Goal: Task Accomplishment & Management: Complete application form

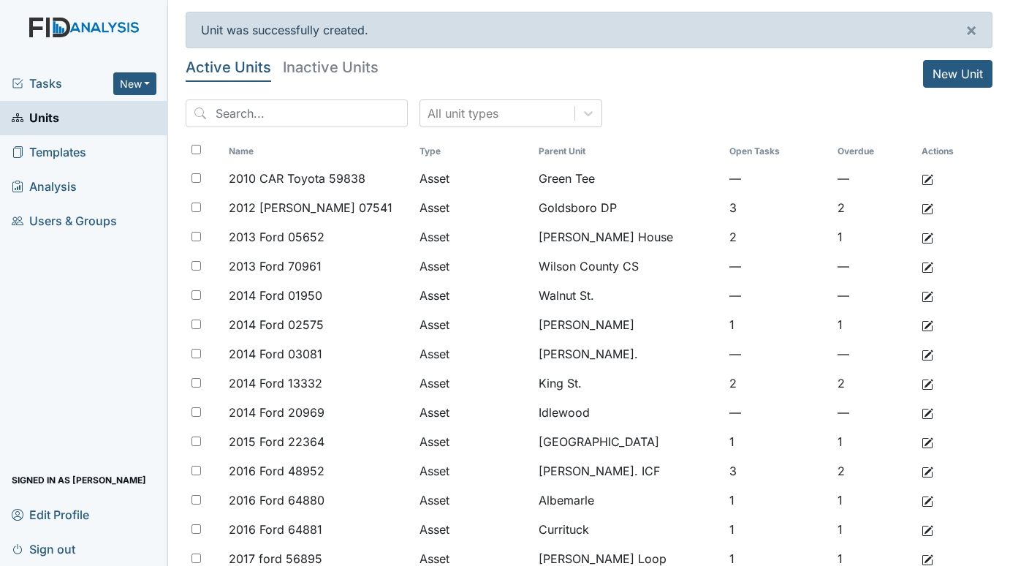
click at [58, 83] on span "Tasks" at bounding box center [63, 84] width 102 height 18
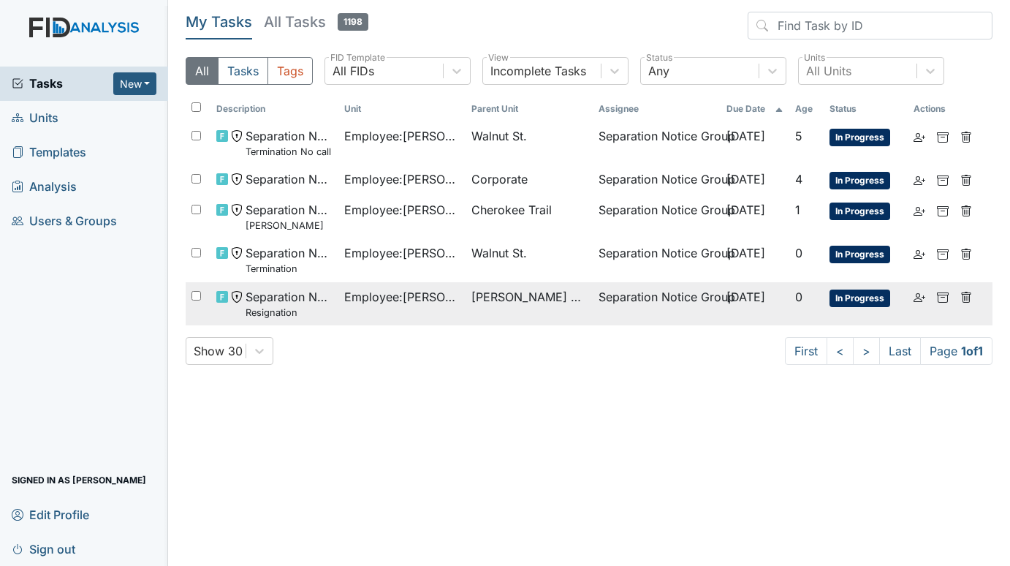
click at [432, 292] on span "Employee : Johnson, Jyqeshula" at bounding box center [401, 297] width 115 height 18
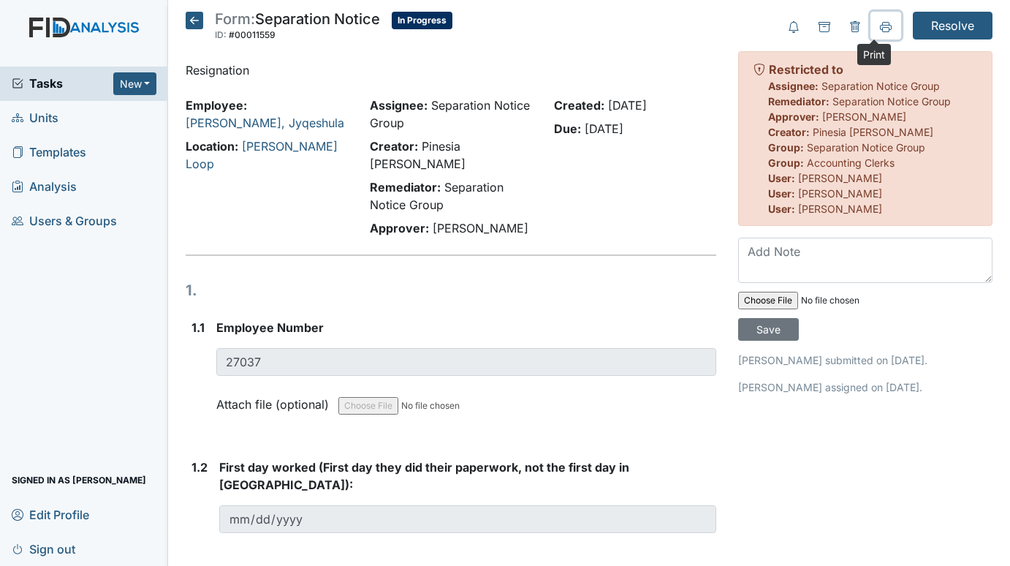
click at [880, 26] on icon at bounding box center [886, 27] width 12 height 12
click at [53, 113] on span "Units" at bounding box center [35, 118] width 47 height 23
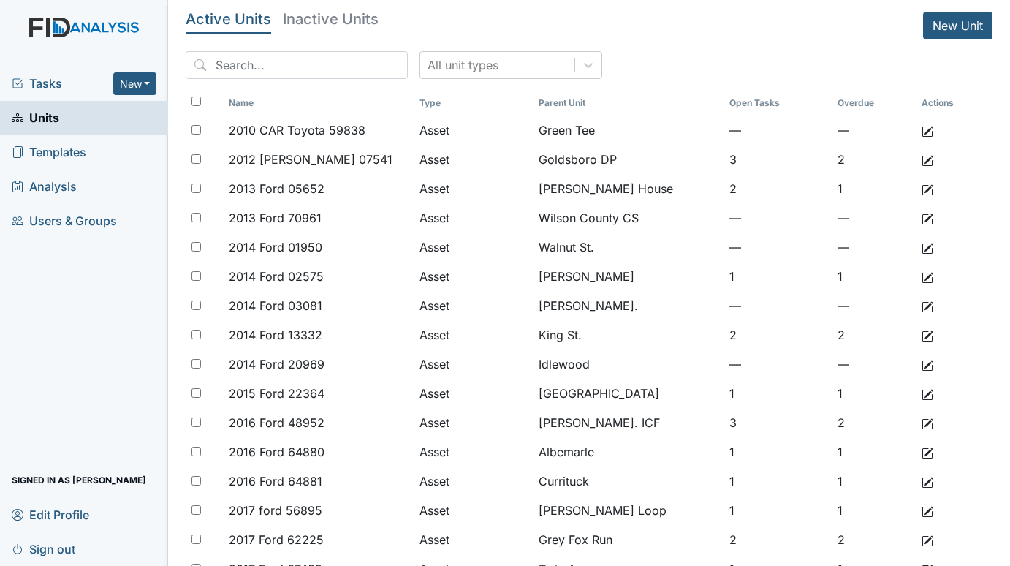
click at [50, 82] on span "Tasks" at bounding box center [63, 84] width 102 height 18
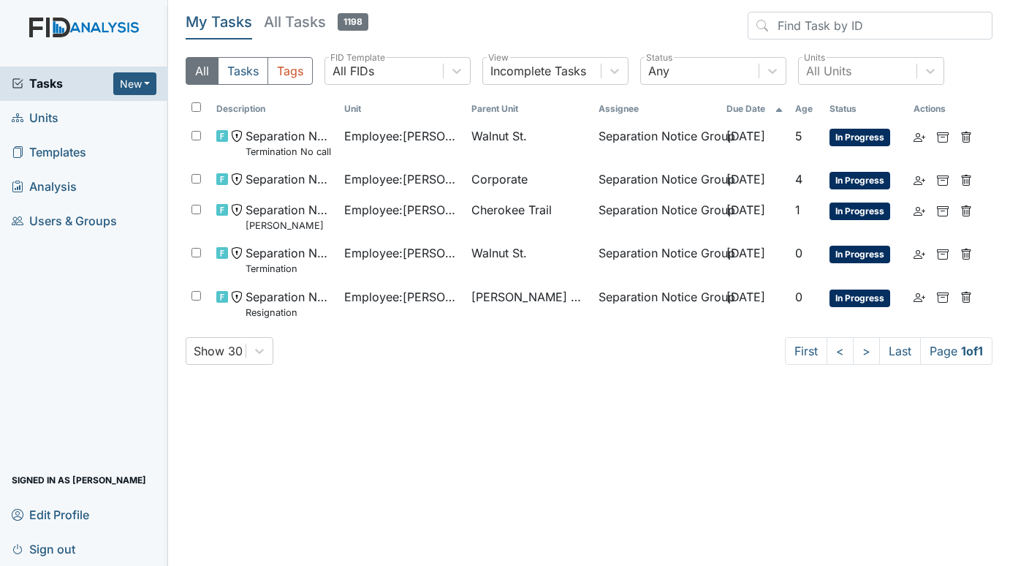
click at [61, 115] on link "Units" at bounding box center [84, 118] width 168 height 34
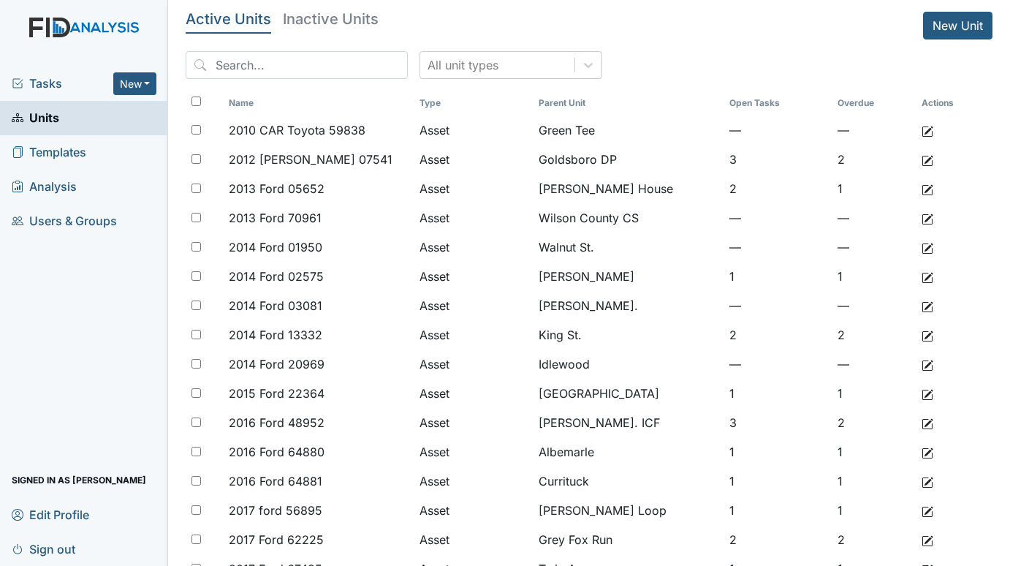
click at [63, 88] on span "Tasks" at bounding box center [63, 84] width 102 height 18
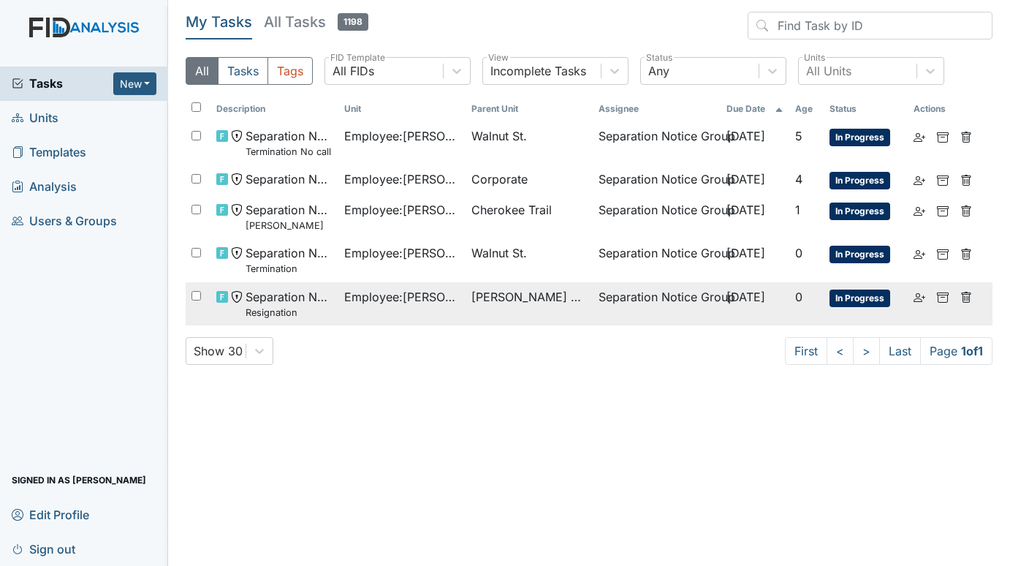
click at [416, 295] on span "Employee : Johnson, Jyqeshula" at bounding box center [401, 297] width 115 height 18
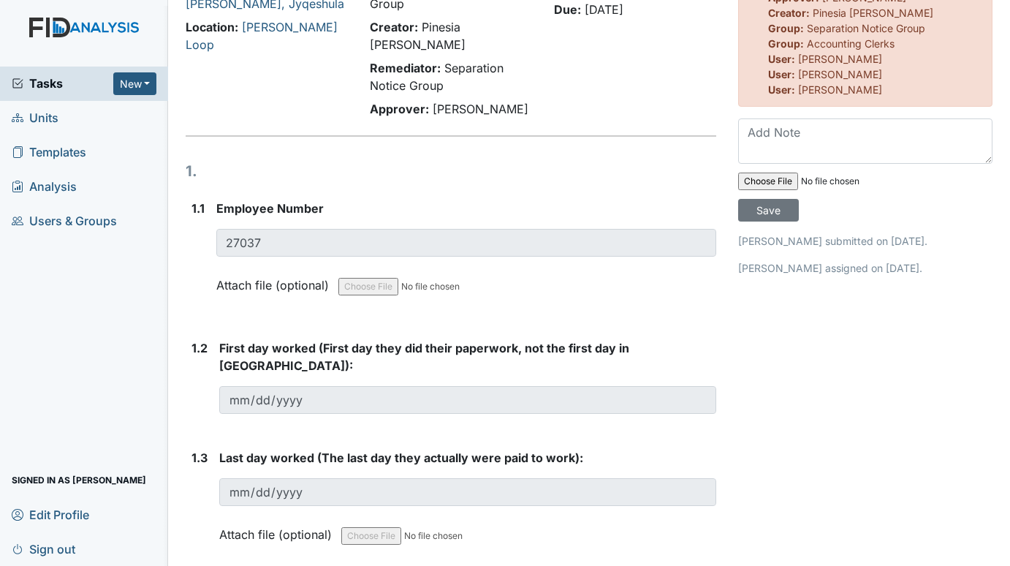
scroll to position [219, 0]
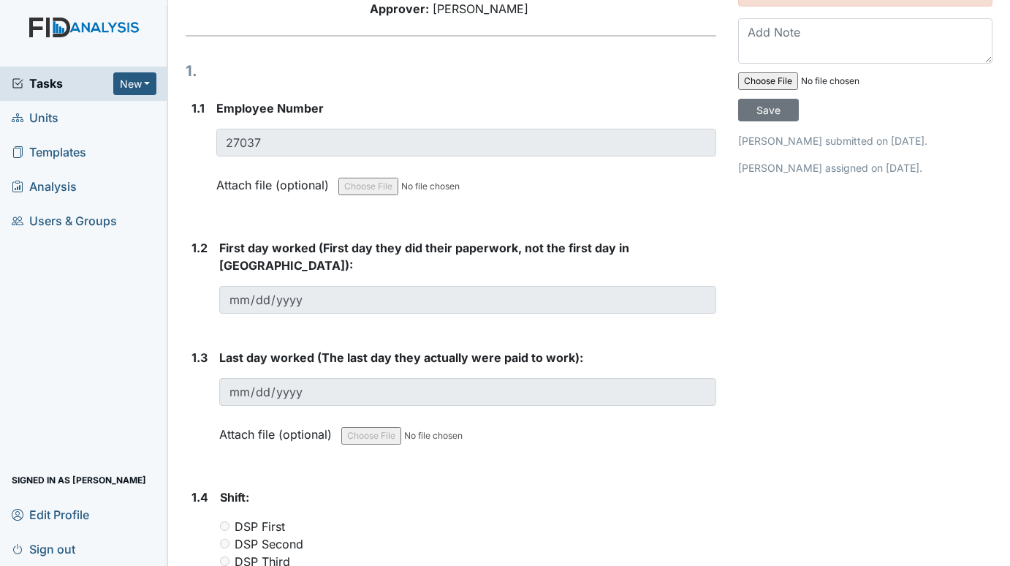
click at [34, 79] on span "Tasks" at bounding box center [63, 84] width 102 height 18
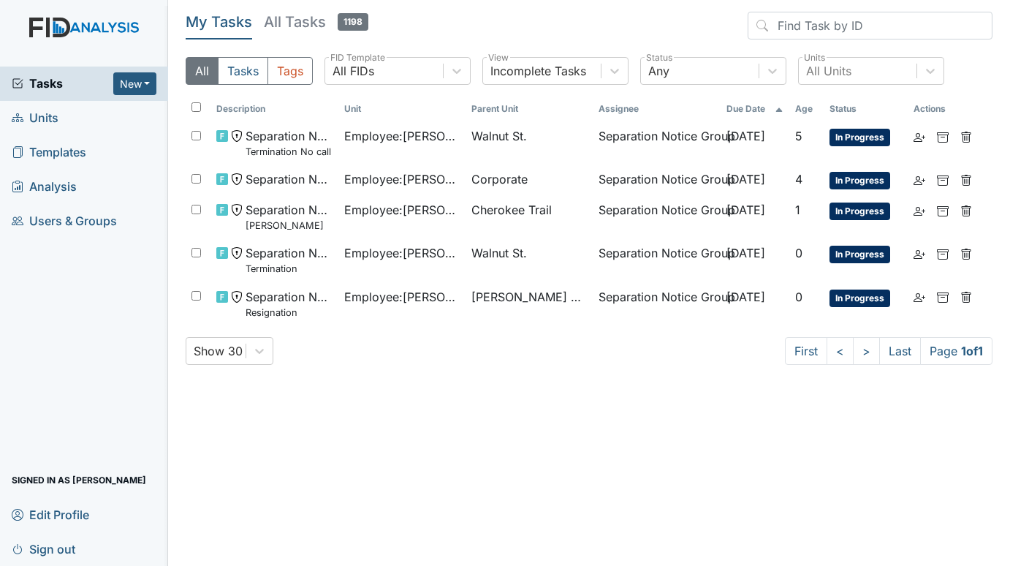
click at [45, 115] on span "Units" at bounding box center [35, 118] width 47 height 23
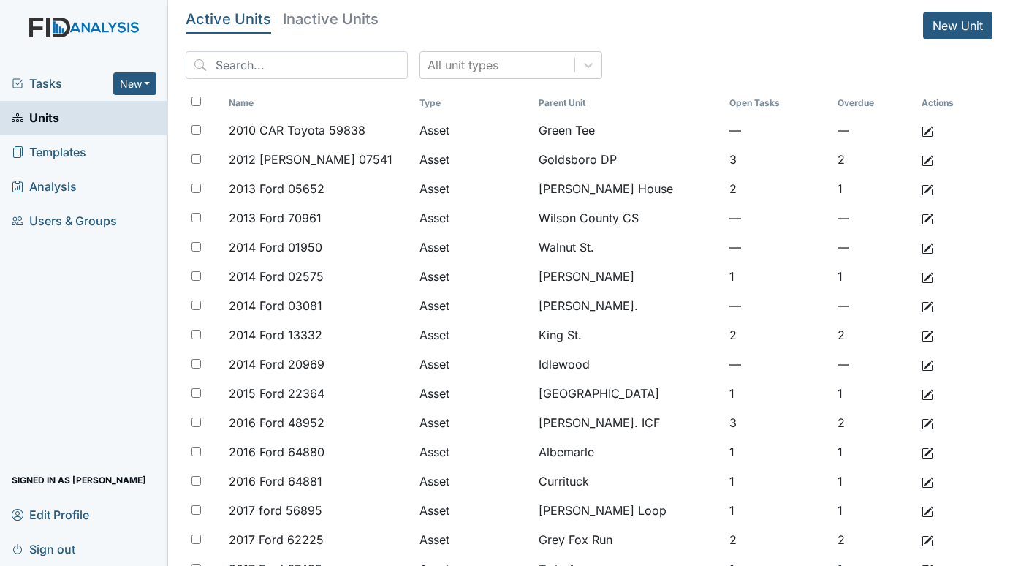
click at [60, 83] on span "Tasks" at bounding box center [63, 84] width 102 height 18
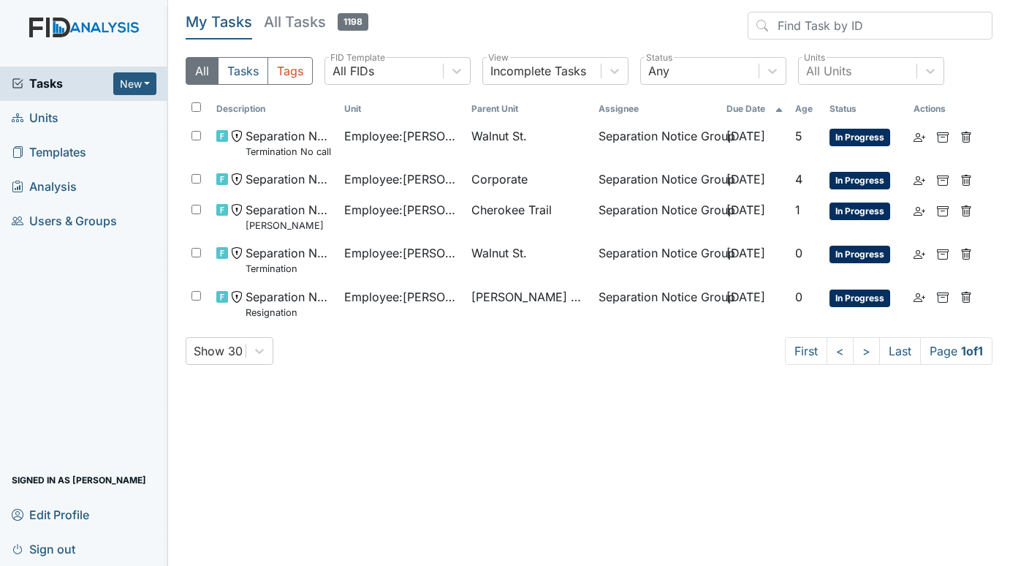
click at [36, 110] on span "Units" at bounding box center [35, 118] width 47 height 23
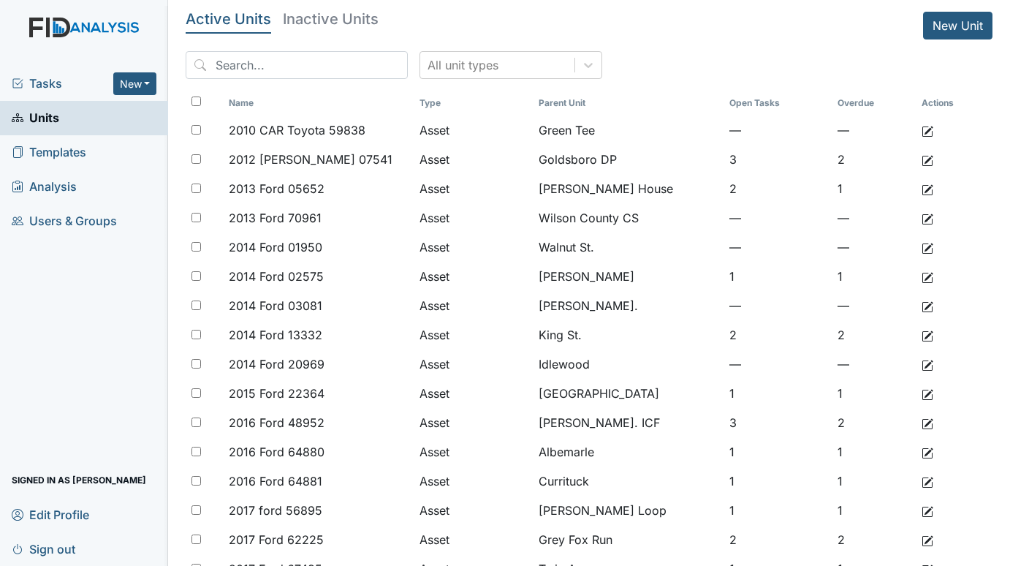
click at [62, 77] on span "Tasks" at bounding box center [63, 84] width 102 height 18
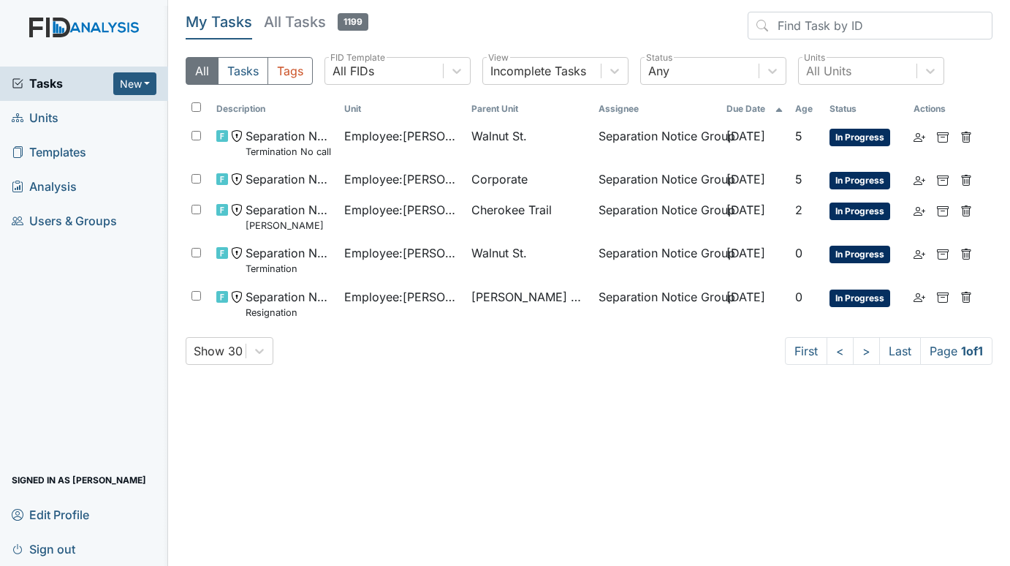
click at [53, 120] on span "Units" at bounding box center [35, 118] width 47 height 23
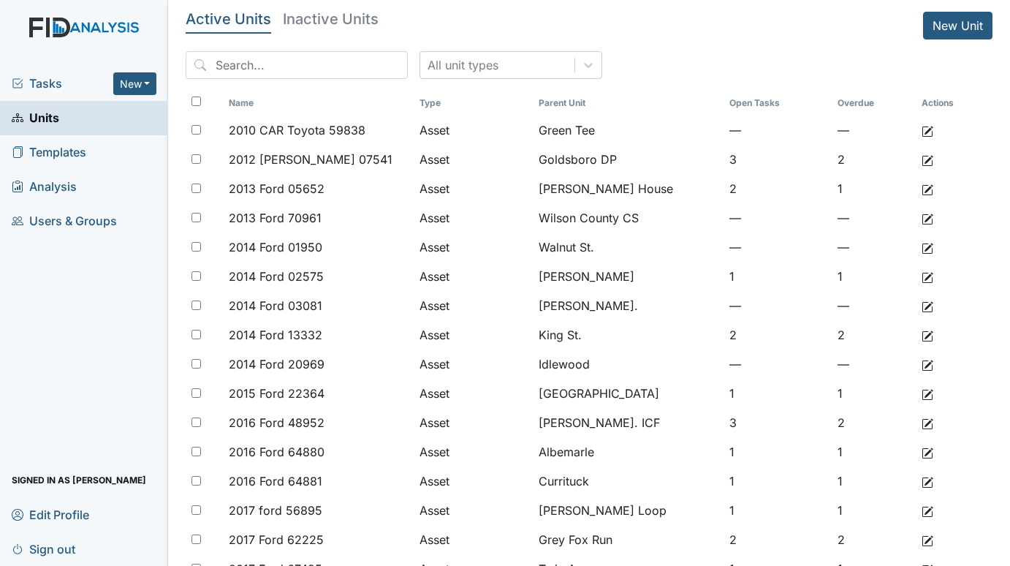
click at [53, 77] on span "Tasks" at bounding box center [63, 84] width 102 height 18
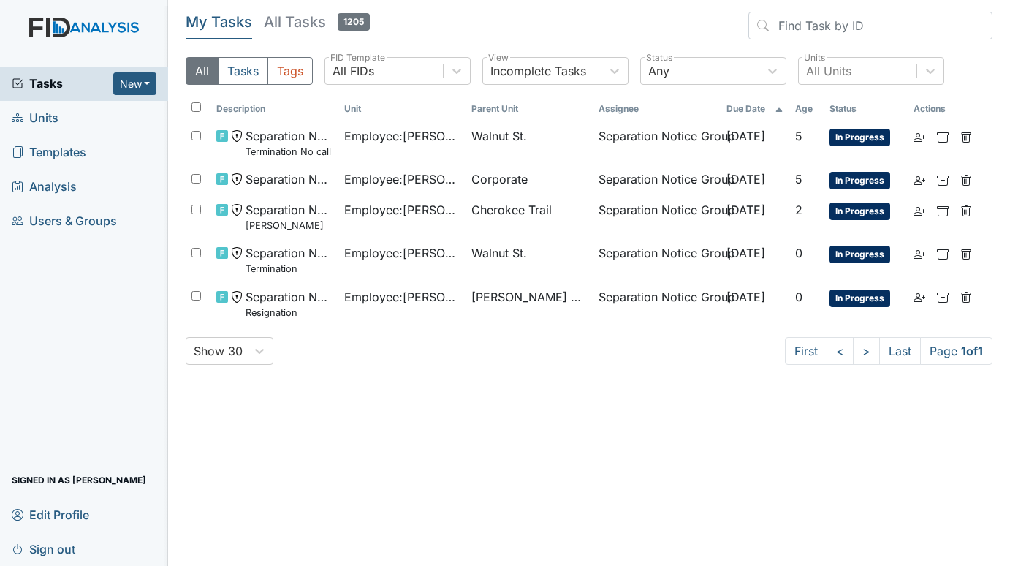
click at [48, 110] on span "Units" at bounding box center [35, 118] width 47 height 23
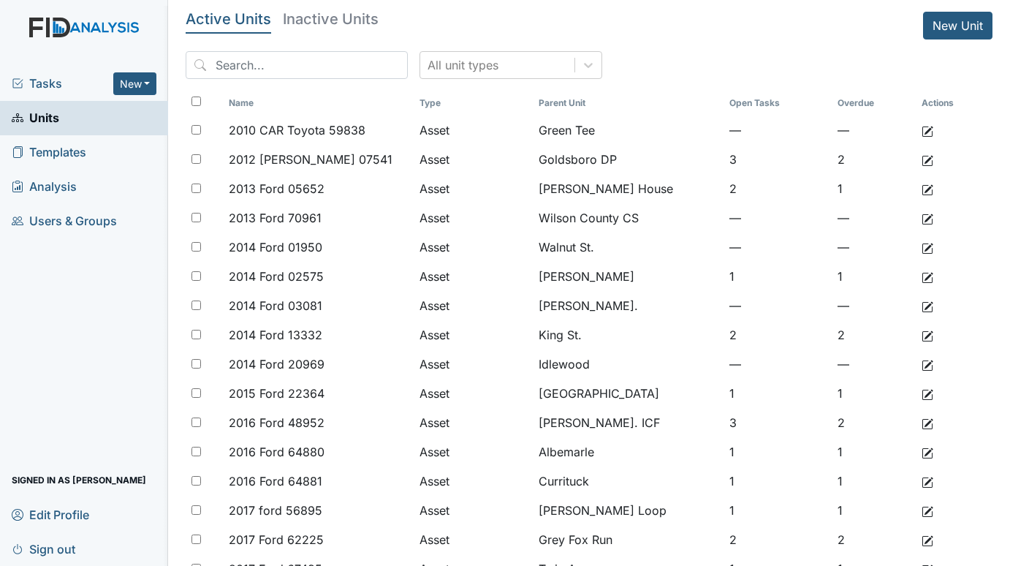
click at [48, 83] on span "Tasks" at bounding box center [63, 84] width 102 height 18
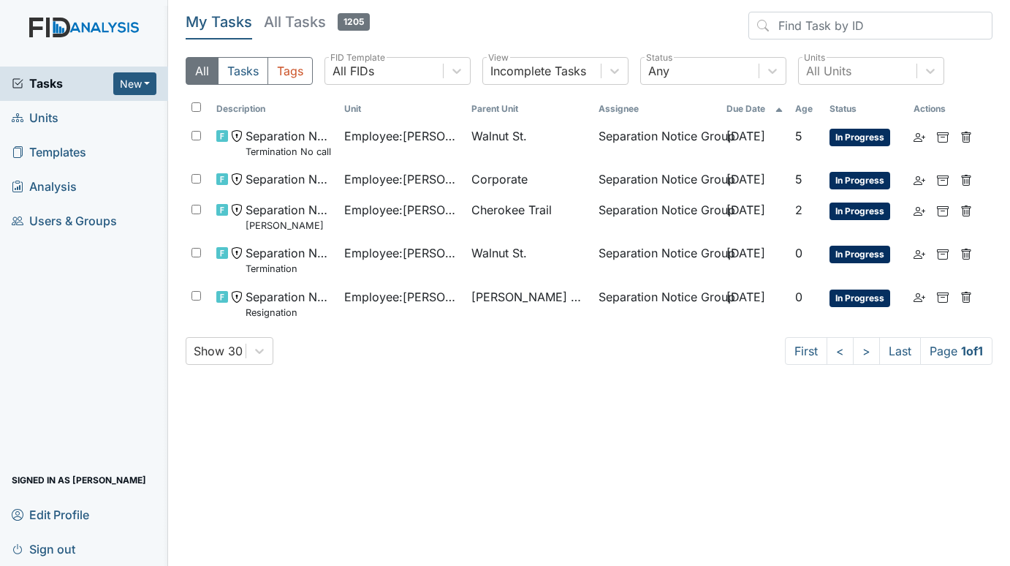
click at [47, 107] on span "Units" at bounding box center [35, 118] width 47 height 23
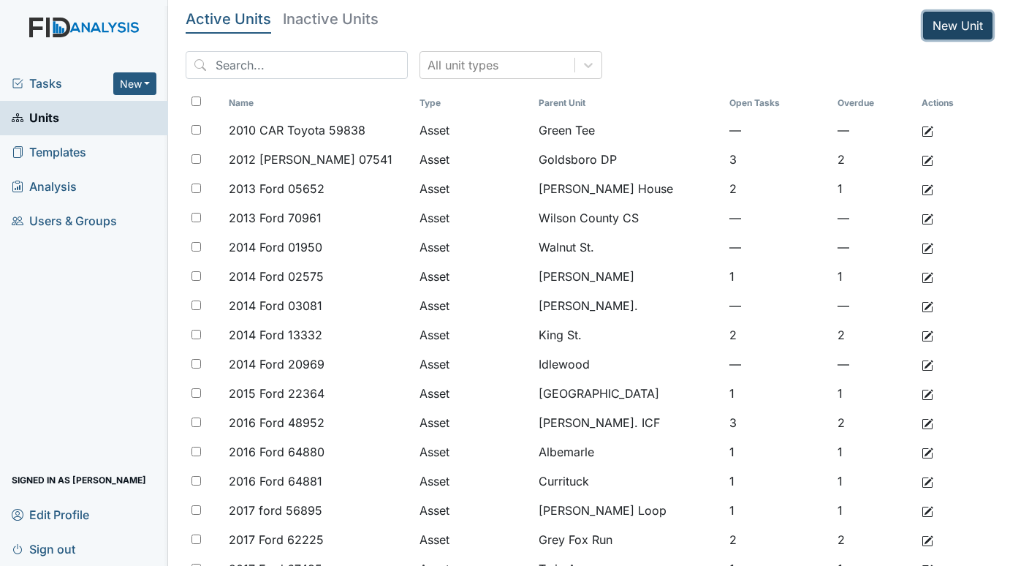
click at [936, 23] on link "New Unit" at bounding box center [957, 26] width 69 height 28
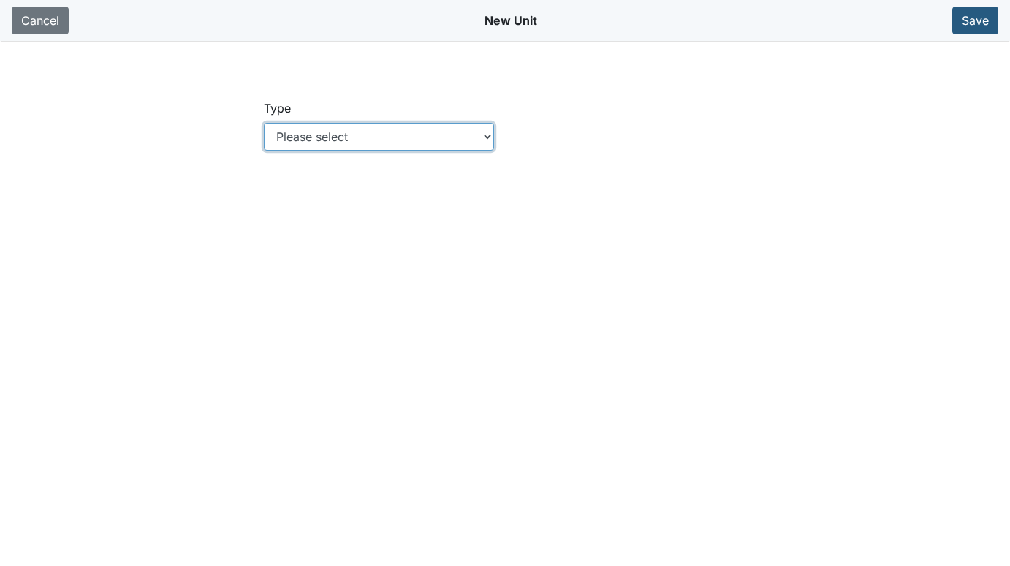
click at [484, 139] on select "Please select Location Location: Employee Location: Consumer Location: Asset Lo…" at bounding box center [379, 137] width 231 height 28
select select "c73a534c-0e54-49e9-a002-c9fa01df8b69"
click at [264, 123] on select "Please select Location Location: Employee Location: Consumer Location: Asset Lo…" at bounding box center [379, 137] width 231 height 28
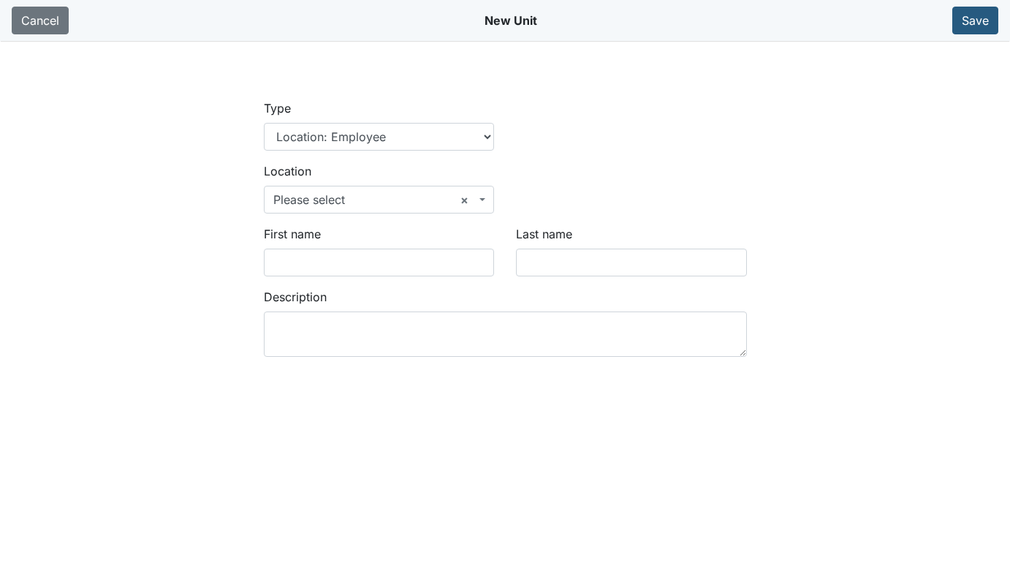
click at [482, 197] on span at bounding box center [483, 200] width 3 height 28
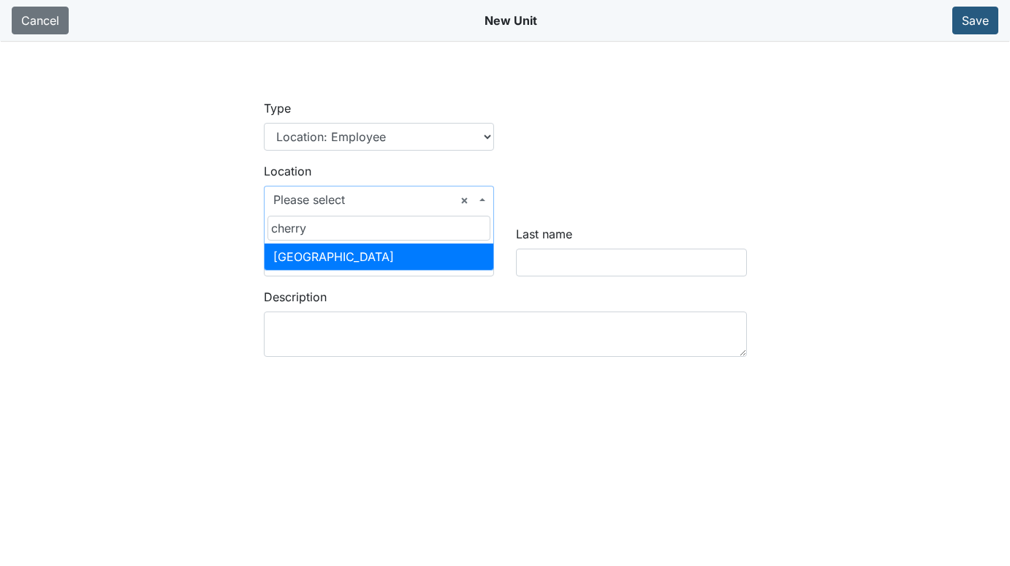
type input "cherry"
select select "969150d8-9a2e-48bd-aa9c-bc7901c1c4f7"
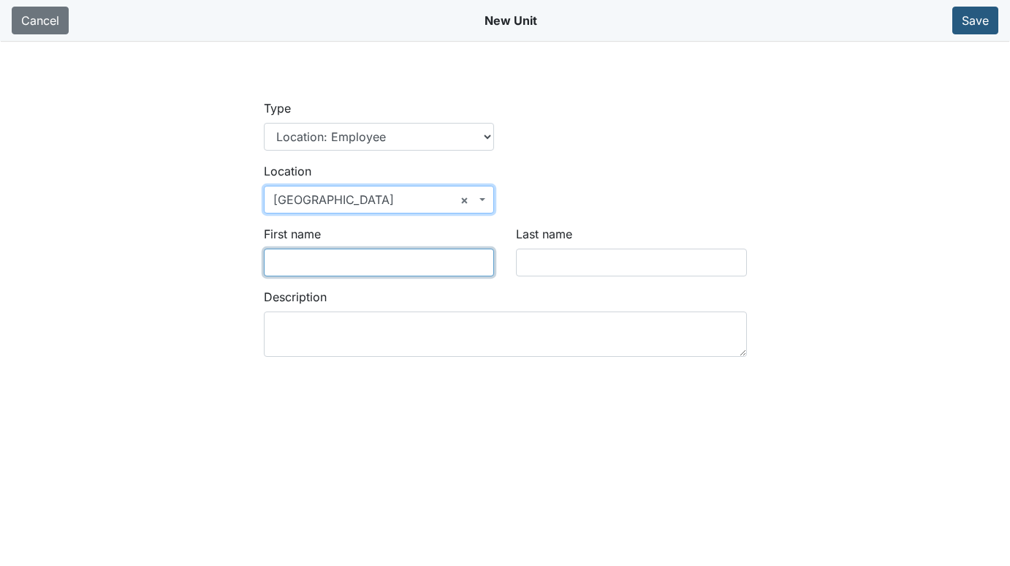
click at [353, 263] on input "First name" at bounding box center [379, 262] width 231 height 28
type input "Catrina"
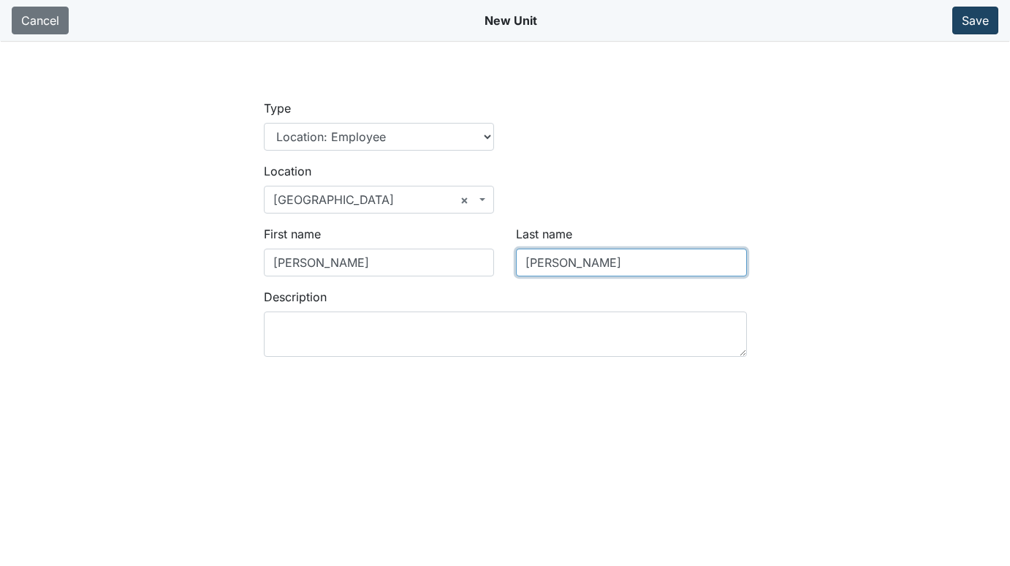
type input "Gatlin"
click at [980, 18] on button "Save" at bounding box center [975, 21] width 46 height 28
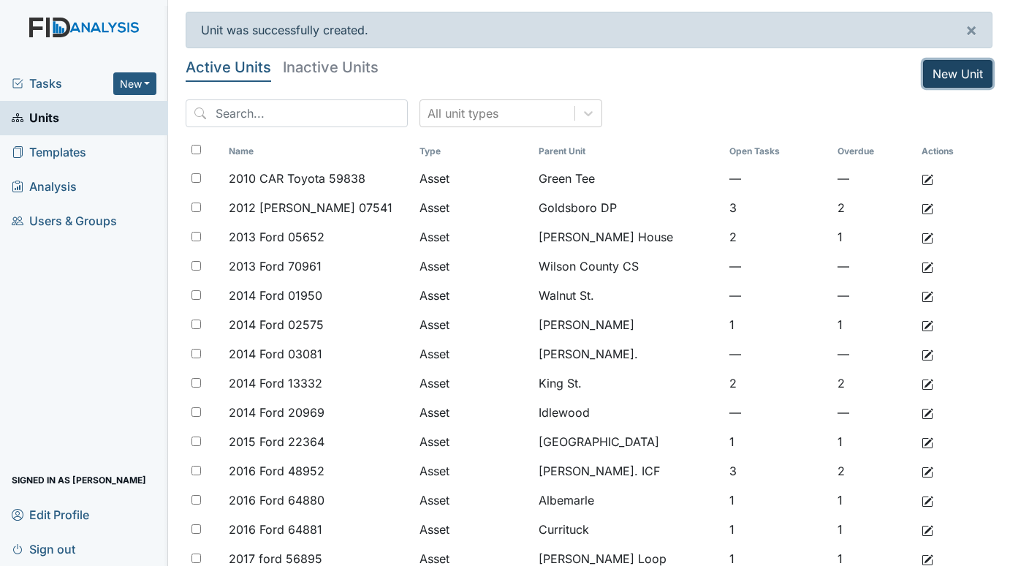
click at [934, 72] on link "New Unit" at bounding box center [957, 74] width 69 height 28
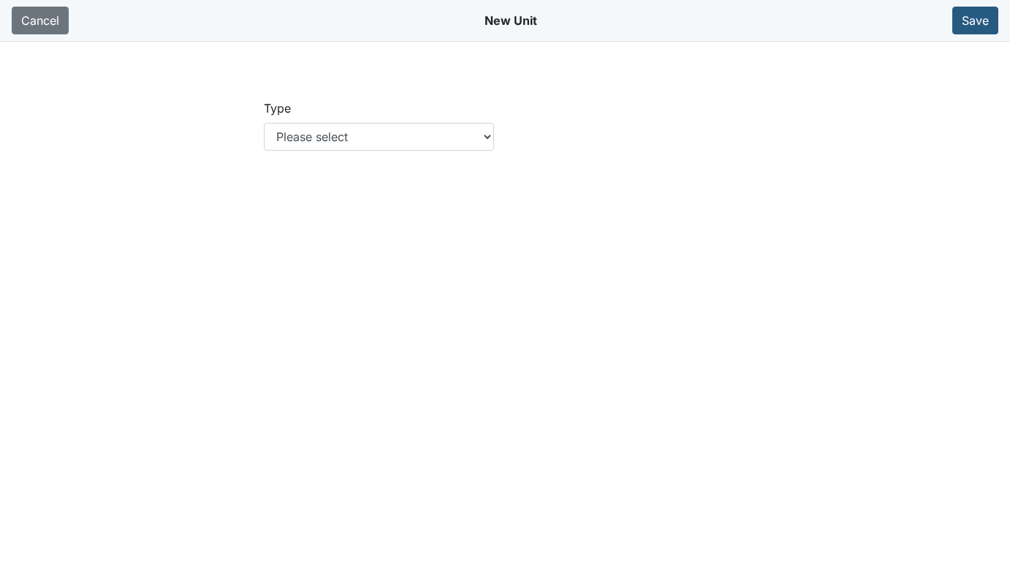
click at [495, 137] on div "Type Please select Location Location: Employee Location: Consumer Location: Ass…" at bounding box center [379, 130] width 253 height 63
drag, startPoint x: 488, startPoint y: 137, endPoint x: 477, endPoint y: 140, distance: 11.3
click at [488, 137] on select "Please select Location Location: Employee Location: Consumer Location: Asset Lo…" at bounding box center [379, 137] width 231 height 28
select select "c73a534c-0e54-49e9-a002-c9fa01df8b69"
click at [264, 123] on select "Please select Location Location: Employee Location: Consumer Location: Asset Lo…" at bounding box center [379, 137] width 231 height 28
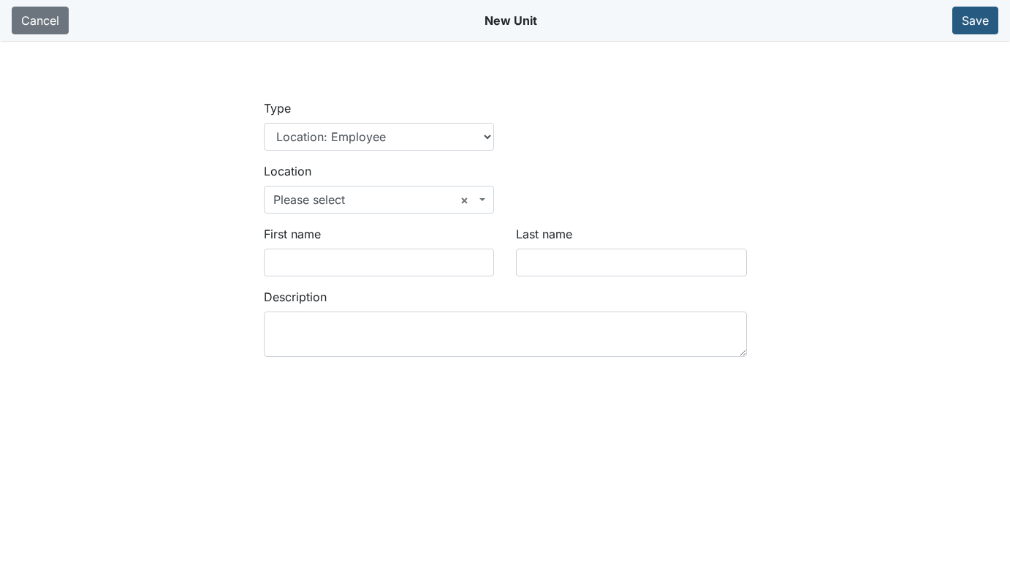
click at [484, 202] on span at bounding box center [483, 200] width 3 height 28
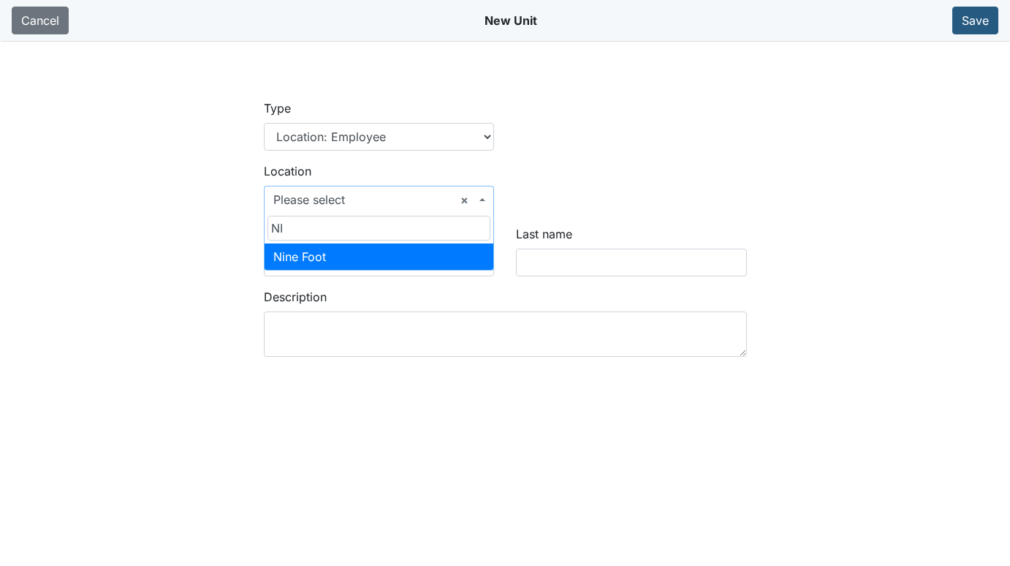
type input "NI"
select select "0996b67a-7d01-426e-9367-ca28d9ff2c16"
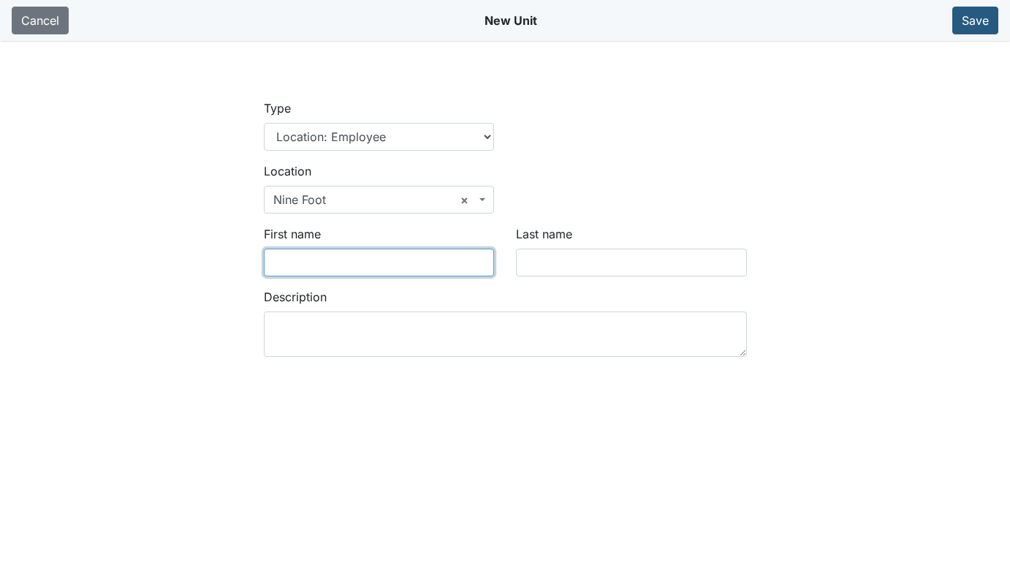
click at [339, 266] on input "First name" at bounding box center [379, 262] width 231 height 28
type input "Coranita"
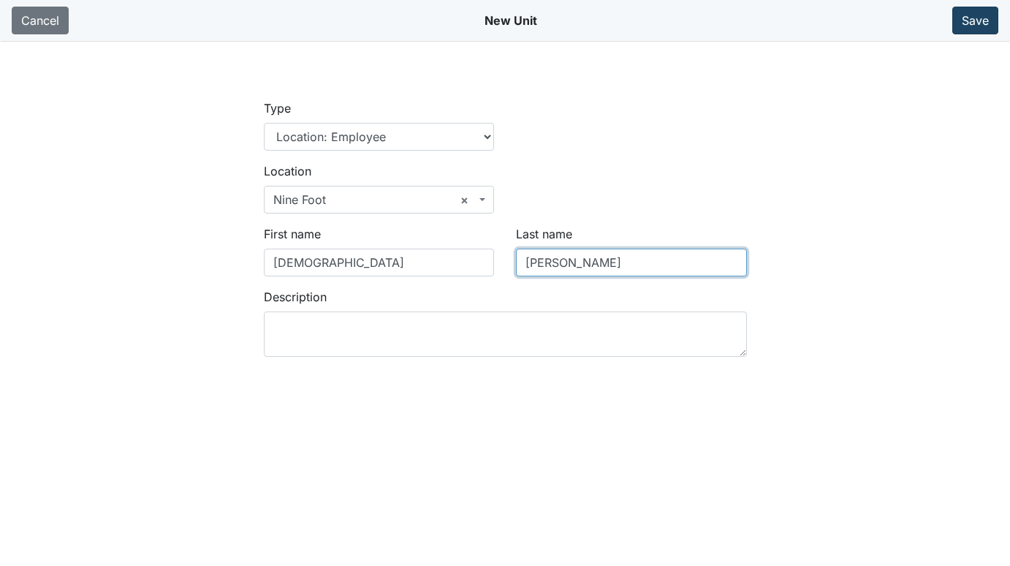
type input "George"
click at [967, 20] on button "Save" at bounding box center [975, 21] width 46 height 28
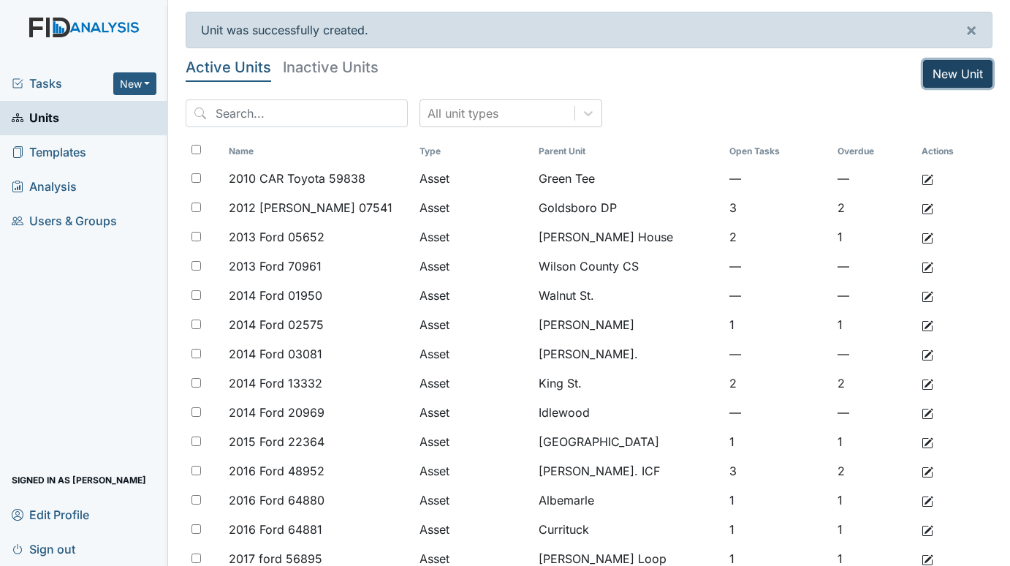
click at [923, 72] on link "New Unit" at bounding box center [957, 74] width 69 height 28
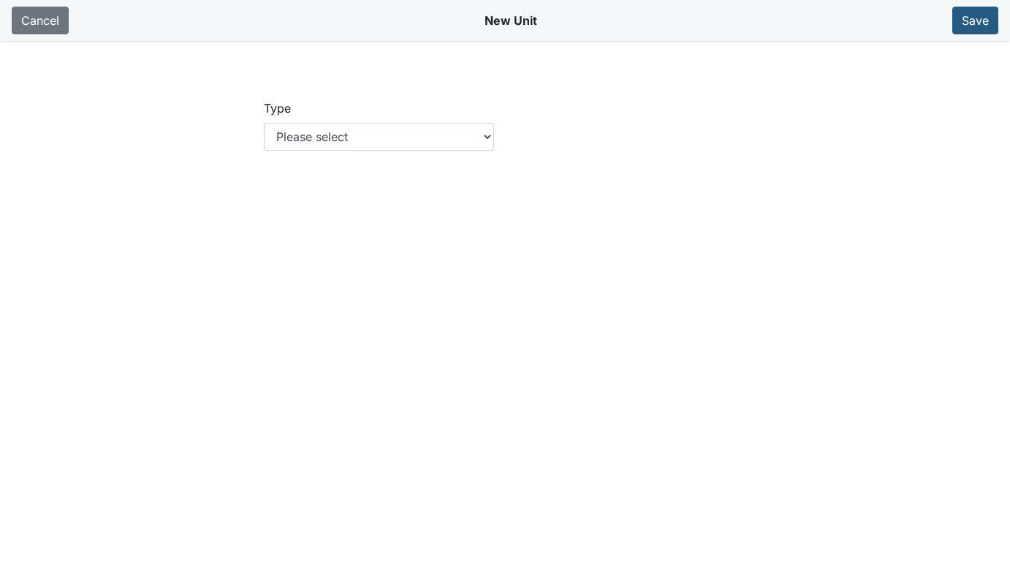
click at [495, 134] on div "Type Please select Location Location: Employee Location: Consumer Location: Ass…" at bounding box center [379, 130] width 253 height 63
click at [484, 134] on select "Please select Location Location: Employee Location: Consumer Location: Asset Lo…" at bounding box center [379, 137] width 231 height 28
select select "c73a534c-0e54-49e9-a002-c9fa01df8b69"
click at [264, 123] on select "Please select Location Location: Employee Location: Consumer Location: Asset Lo…" at bounding box center [379, 137] width 231 height 28
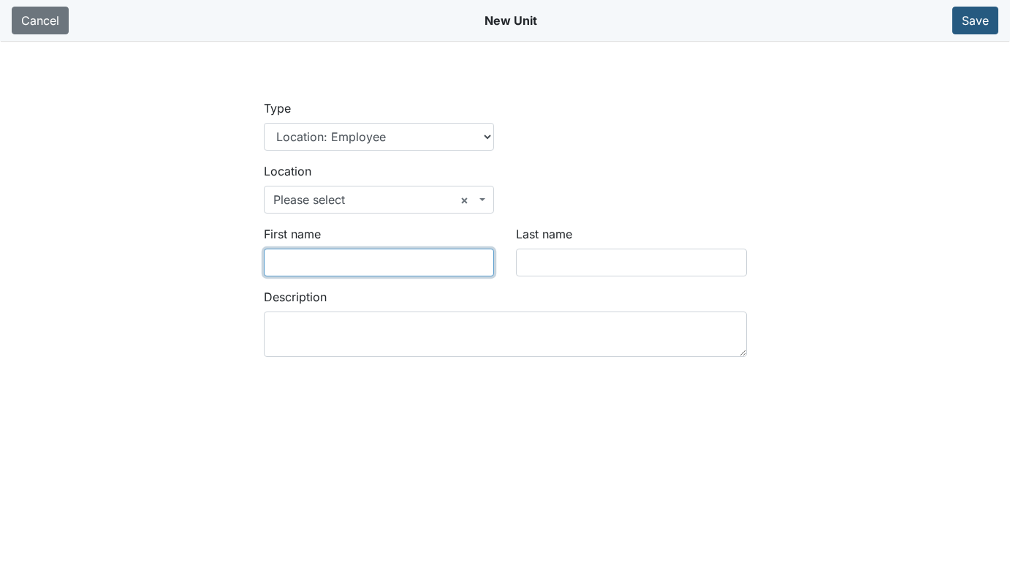
click at [330, 265] on input "First name" at bounding box center [379, 262] width 231 height 28
click at [484, 198] on b at bounding box center [482, 199] width 6 height 3
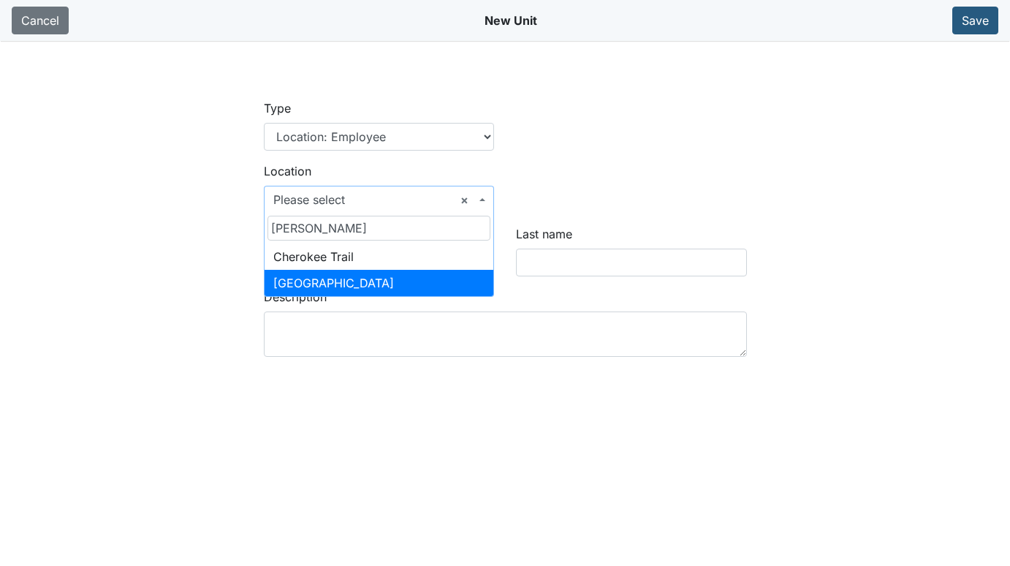
type input "CHER"
select select "969150d8-9a2e-48bd-aa9c-bc7901c1c4f7"
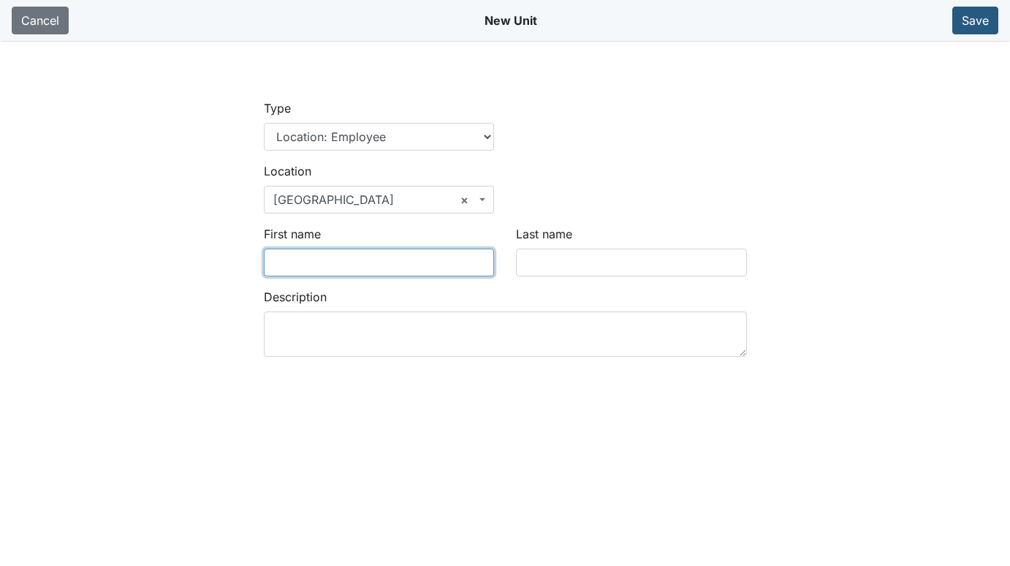
click at [368, 264] on input "First name" at bounding box center [379, 262] width 231 height 28
type input "a"
type input "Ashia"
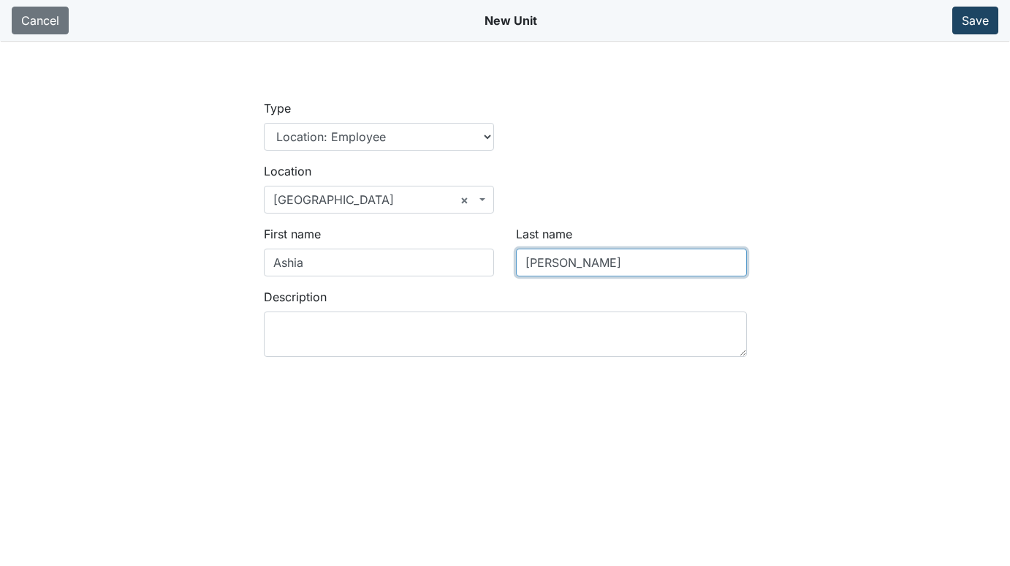
type input "Darrisaw"
click at [978, 18] on button "Save" at bounding box center [975, 21] width 46 height 28
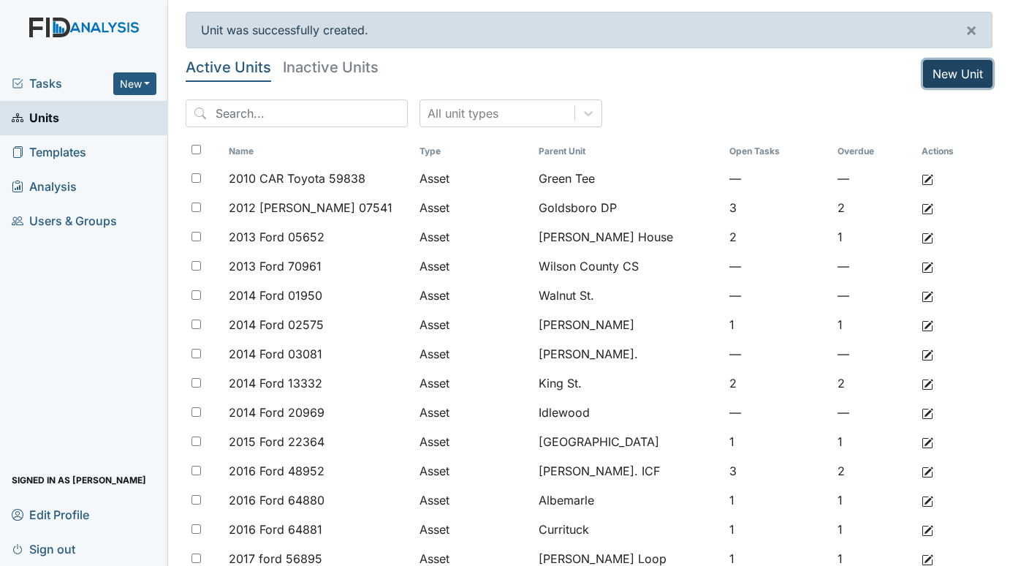
click at [948, 69] on link "New Unit" at bounding box center [957, 74] width 69 height 28
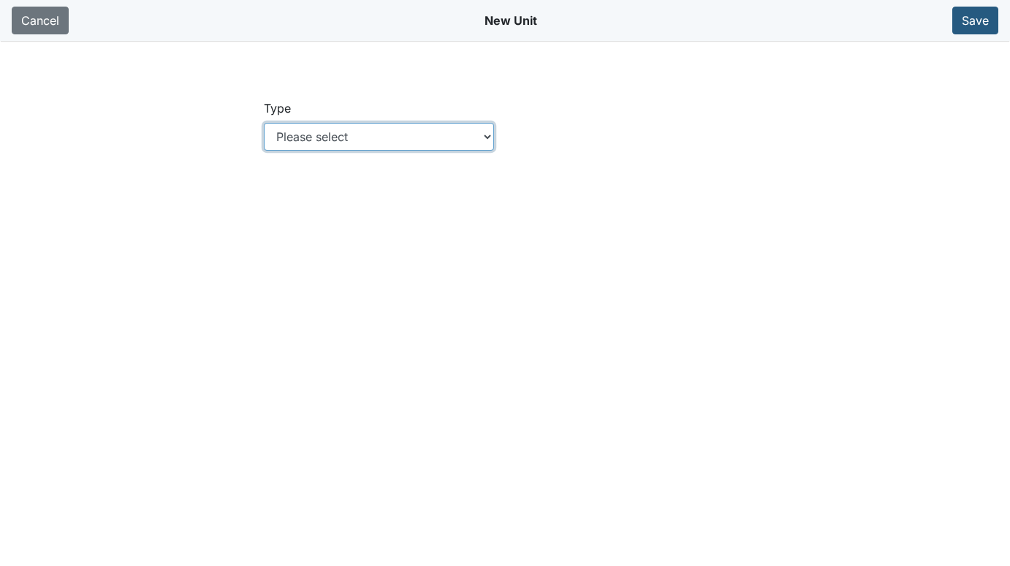
click at [489, 137] on select "Please select Location Location: Employee Location: Consumer Location: Asset Lo…" at bounding box center [379, 137] width 231 height 28
select select "c73a534c-0e54-49e9-a002-c9fa01df8b69"
click at [264, 123] on select "Please select Location Location: Employee Location: Consumer Location: Asset Lo…" at bounding box center [379, 137] width 231 height 28
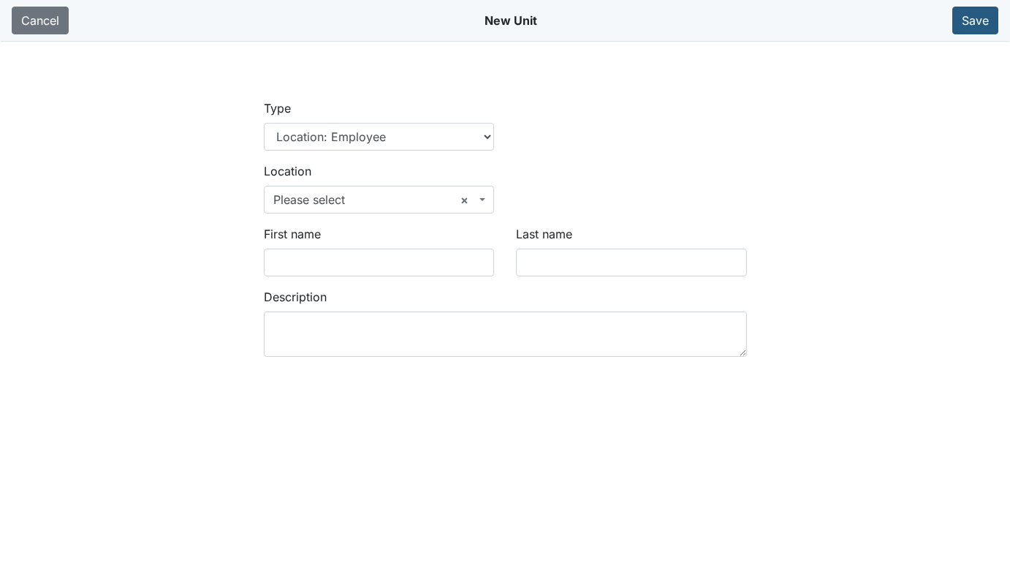
click at [481, 195] on span "× Please select" at bounding box center [379, 200] width 231 height 28
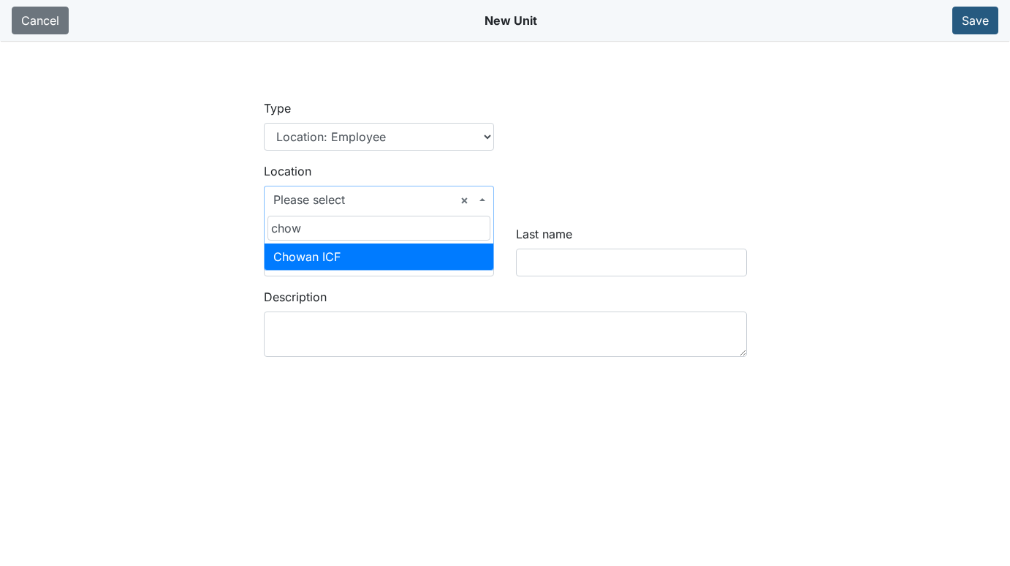
type input "chow"
select select "b19cab40-e1b1-4010-910d-9670f2ab5515"
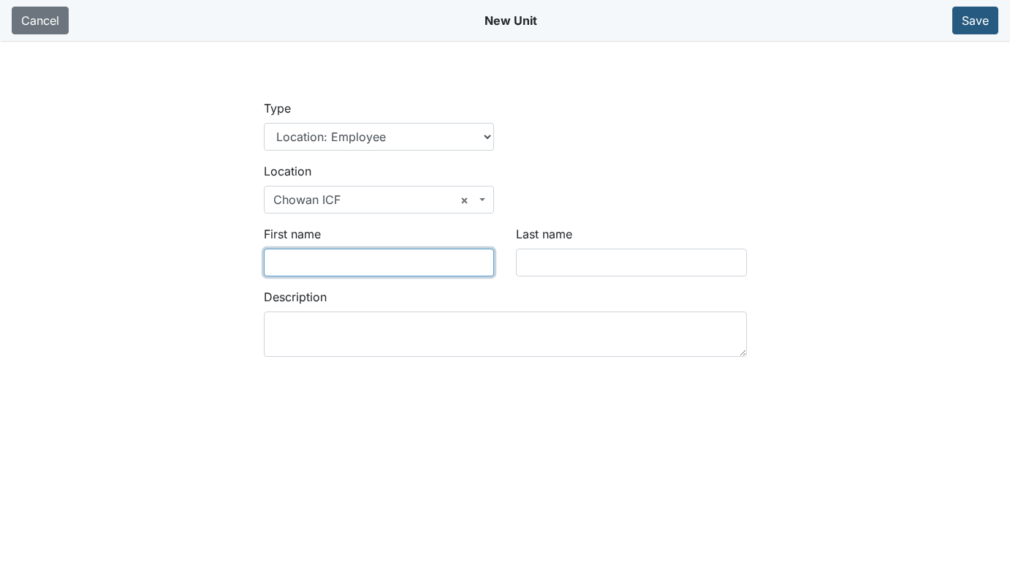
click at [376, 258] on input "First name" at bounding box center [379, 262] width 231 height 28
type input "[US_STATE]"
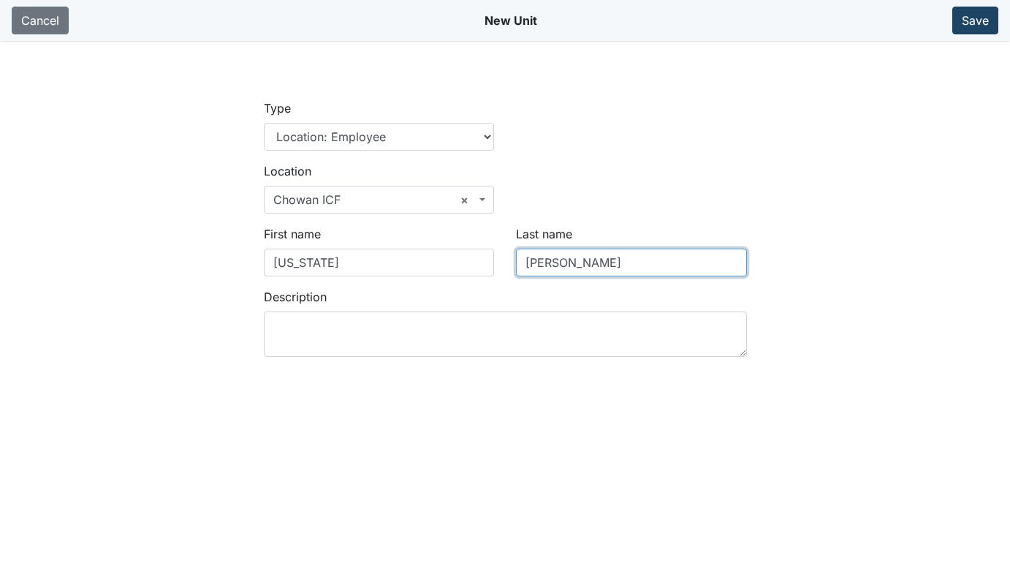
type input "[PERSON_NAME]"
click at [960, 18] on button "Save" at bounding box center [975, 21] width 46 height 28
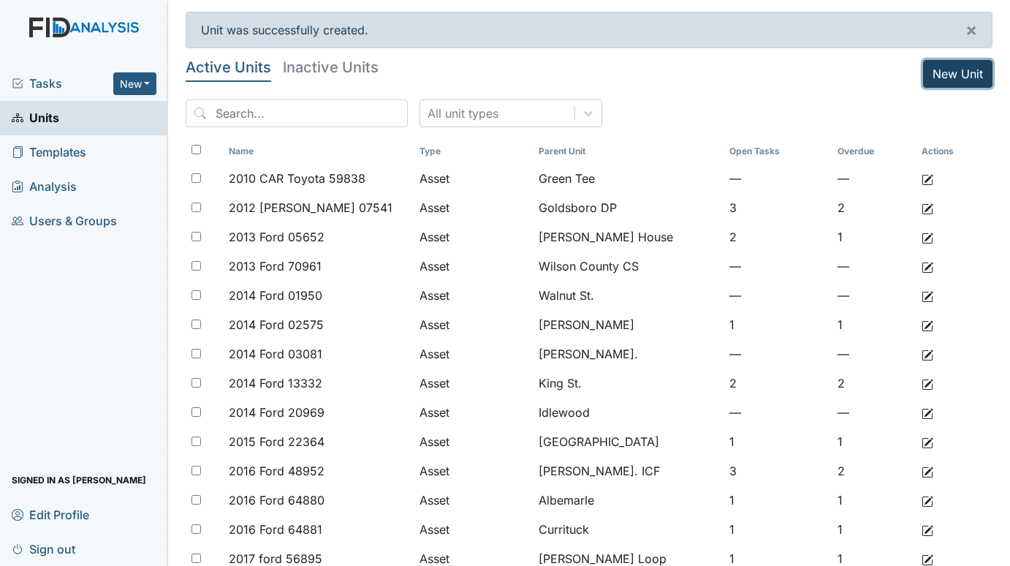
click at [953, 77] on link "New Unit" at bounding box center [957, 74] width 69 height 28
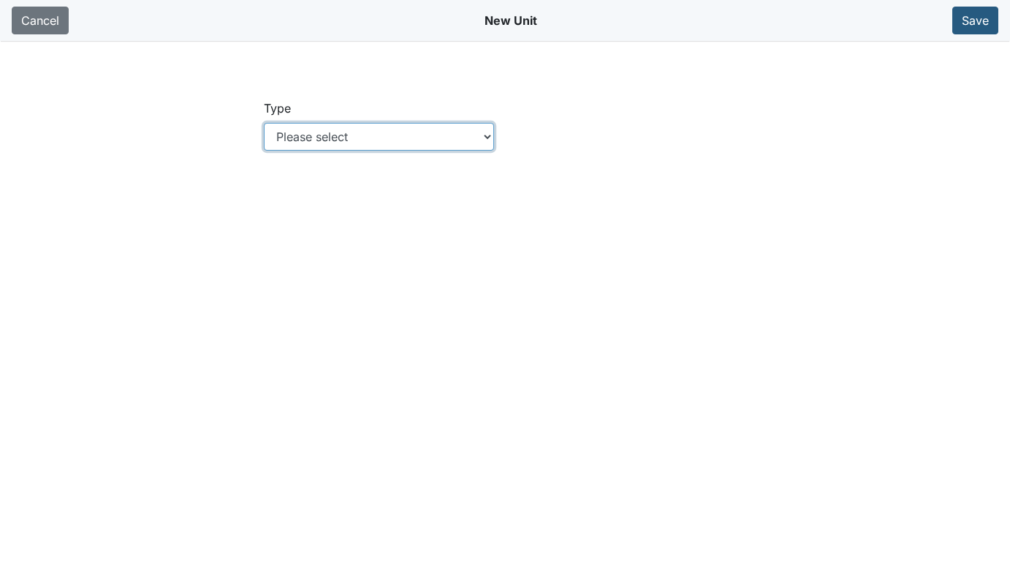
click at [490, 137] on select "Please select Location Location: Employee Location: Consumer Location: Asset Lo…" at bounding box center [379, 137] width 231 height 28
select select "c73a534c-0e54-49e9-a002-c9fa01df8b69"
click at [264, 123] on select "Please select Location Location: Employee Location: Consumer Location: Asset Lo…" at bounding box center [379, 137] width 231 height 28
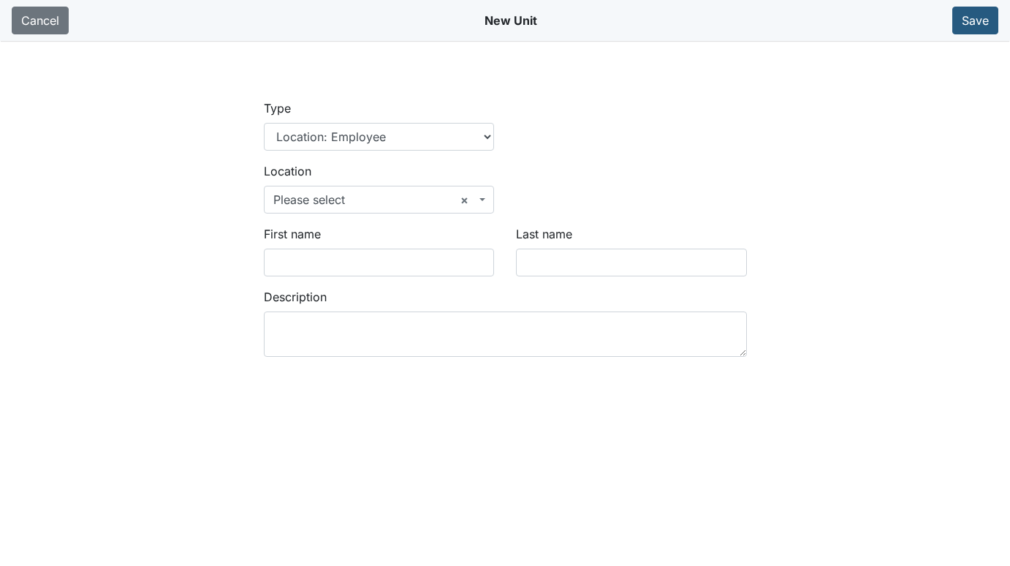
click at [488, 199] on span "× Please select" at bounding box center [379, 200] width 231 height 28
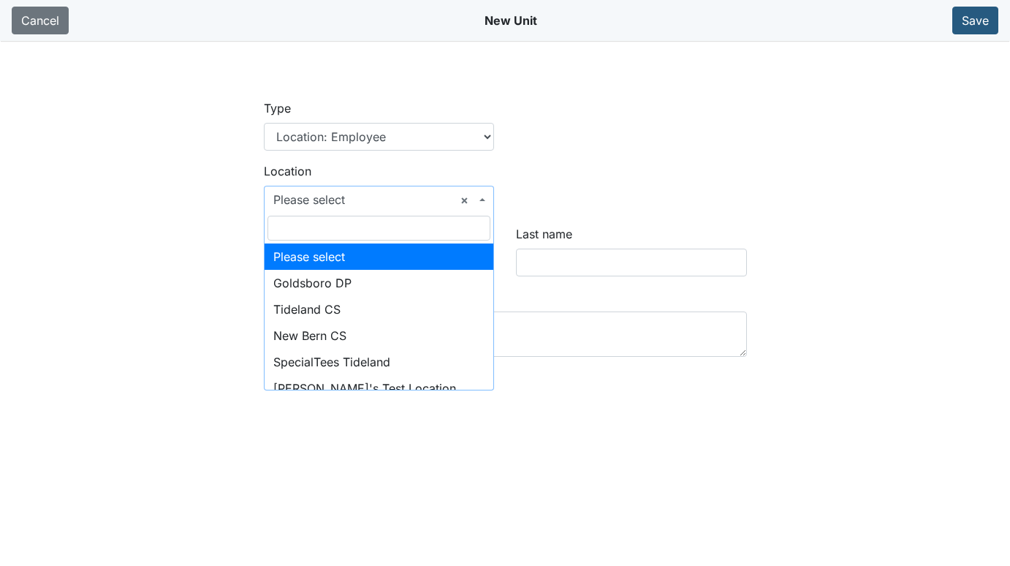
click at [360, 227] on input "search" at bounding box center [379, 228] width 224 height 25
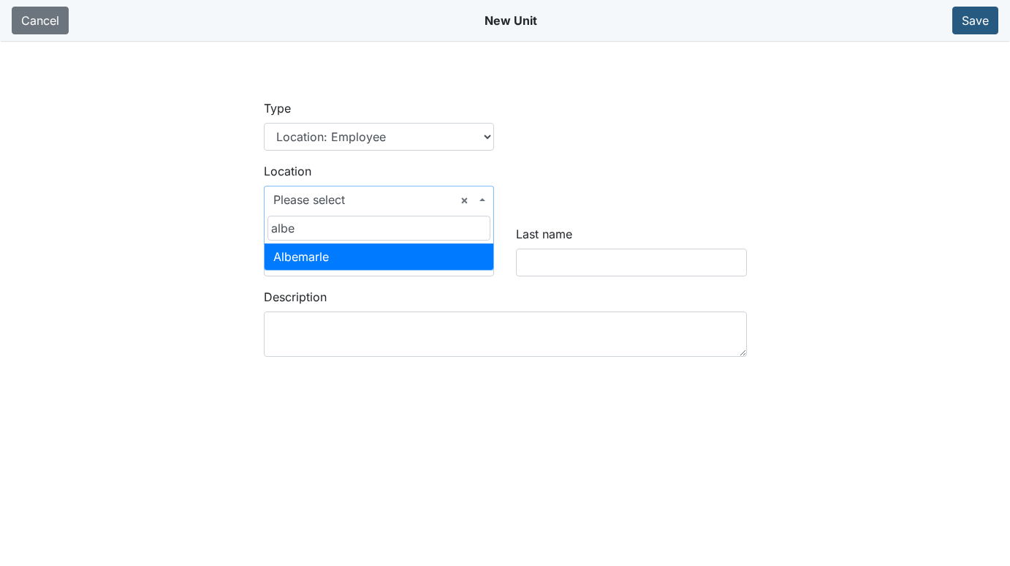
type input "albe"
select select "ca602479-88da-4b72-9c3c-dbd057319294"
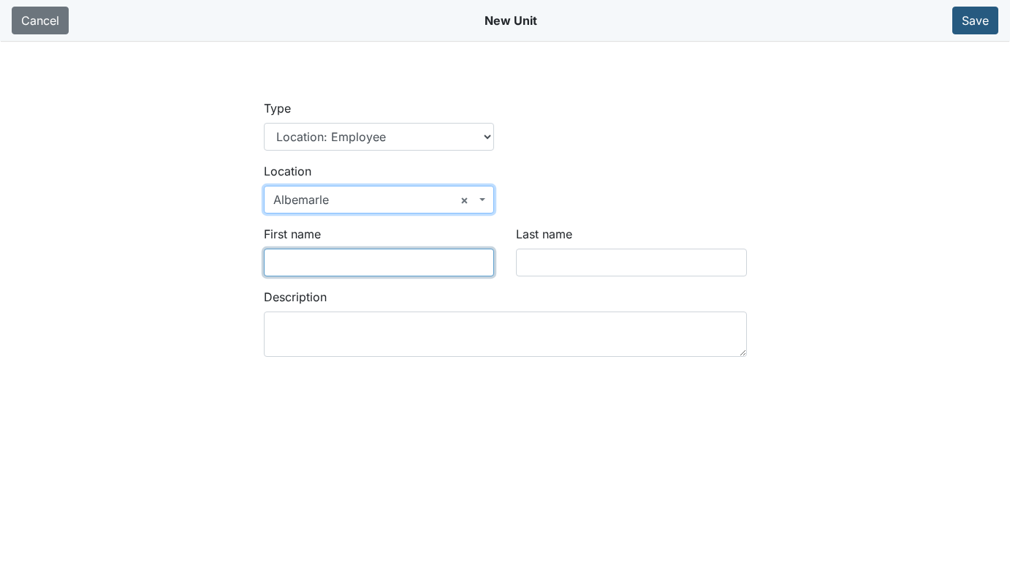
click at [357, 261] on input "First name" at bounding box center [379, 262] width 231 height 28
type input "Freita"
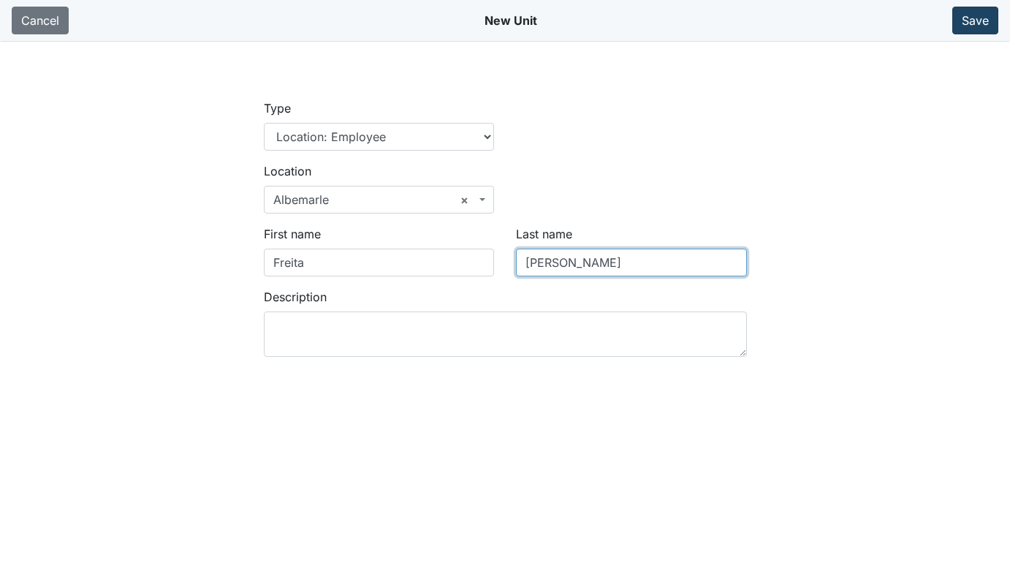
type input "Riddick"
click at [988, 23] on button "Save" at bounding box center [975, 21] width 46 height 28
